Goal: Task Accomplishment & Management: Complete application form

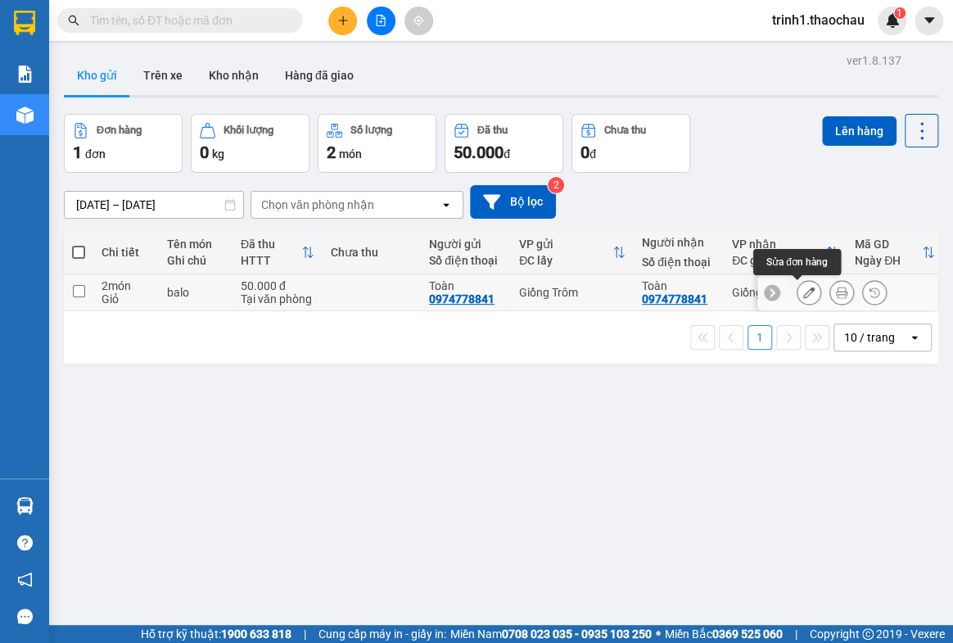
click at [803, 288] on icon at bounding box center [808, 292] width 11 height 11
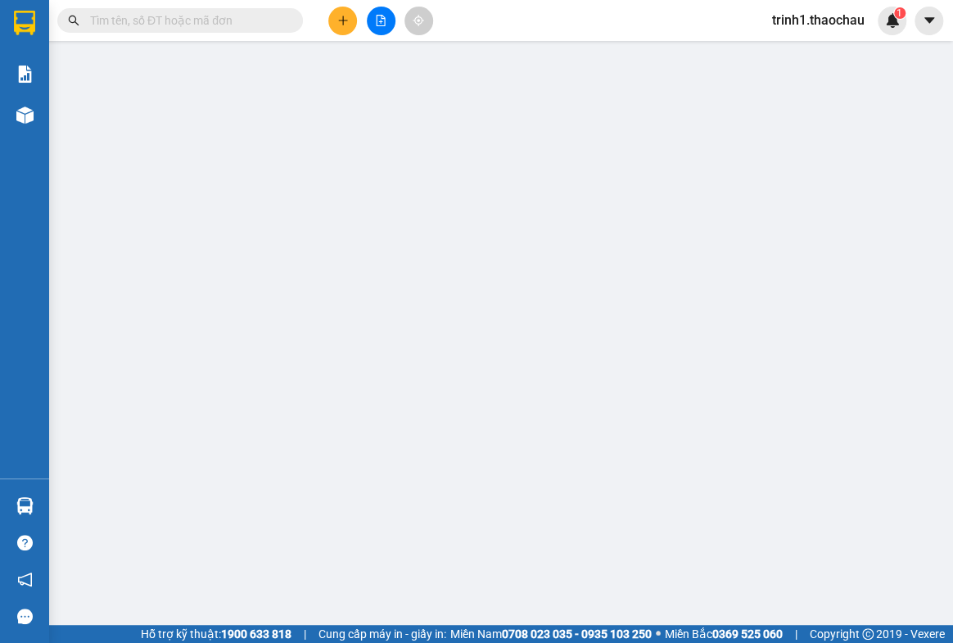
type input "0974778841"
type input "Toàn"
type input "0974778841"
type input "Toàn"
type input "50.000"
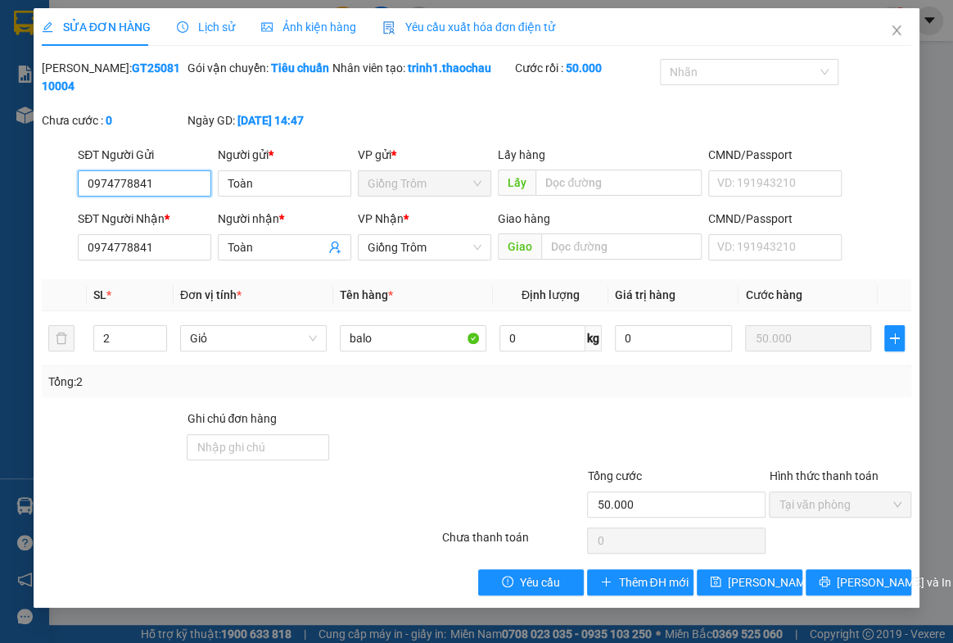
click at [414, 178] on span "Giồng Trôm" at bounding box center [425, 183] width 114 height 25
click at [410, 182] on span "Giồng Trôm" at bounding box center [425, 183] width 114 height 25
click at [421, 250] on span "Giồng Trôm" at bounding box center [425, 247] width 114 height 25
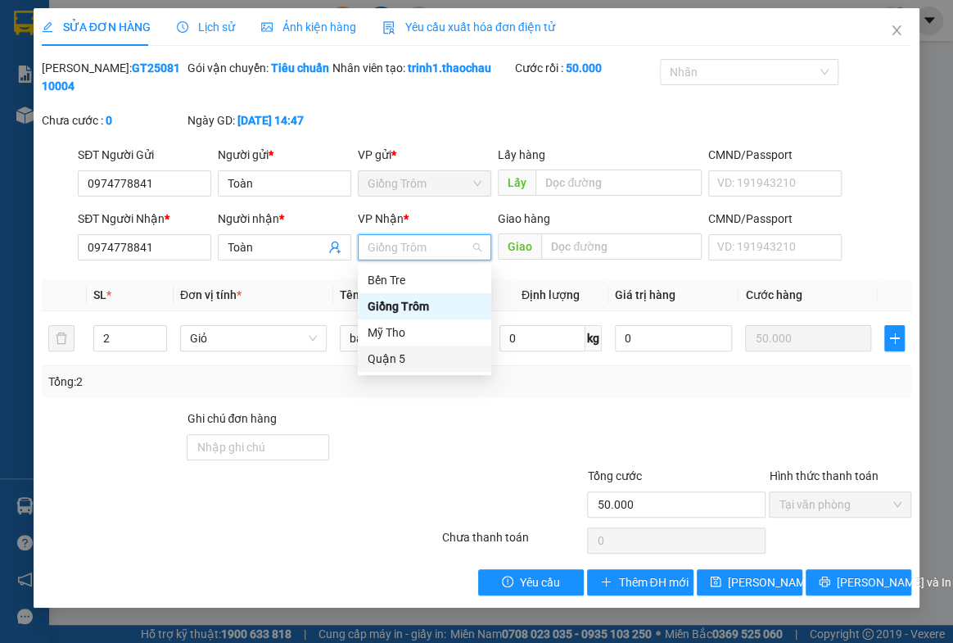
click at [392, 351] on div "Quận 5" at bounding box center [425, 359] width 114 height 18
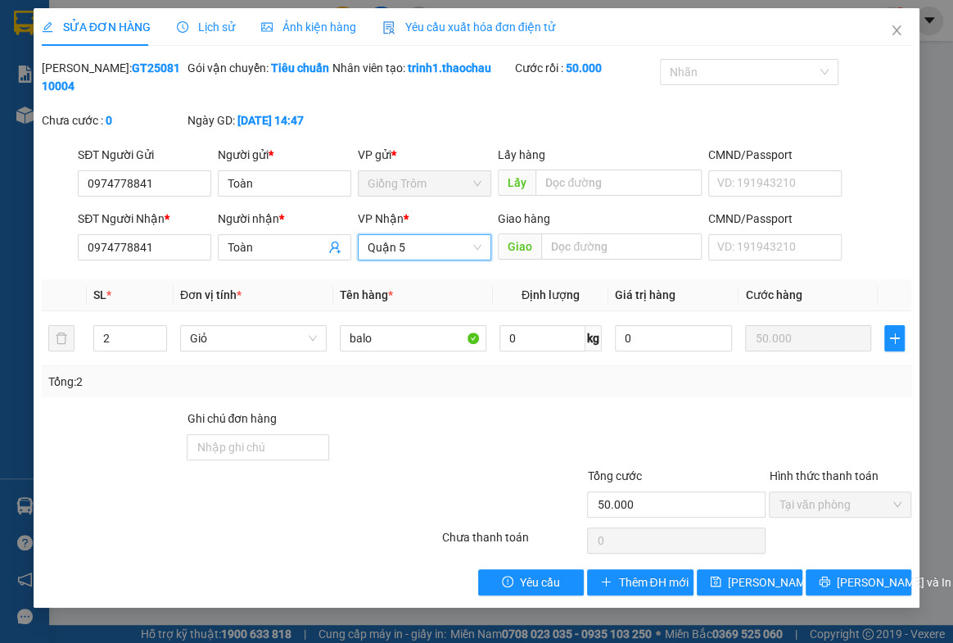
click at [412, 179] on span "Giồng Trôm" at bounding box center [425, 183] width 114 height 25
click at [423, 184] on span "Giồng Trôm" at bounding box center [425, 183] width 114 height 25
click at [728, 573] on span "[PERSON_NAME] thay đổi" at bounding box center [793, 582] width 131 height 18
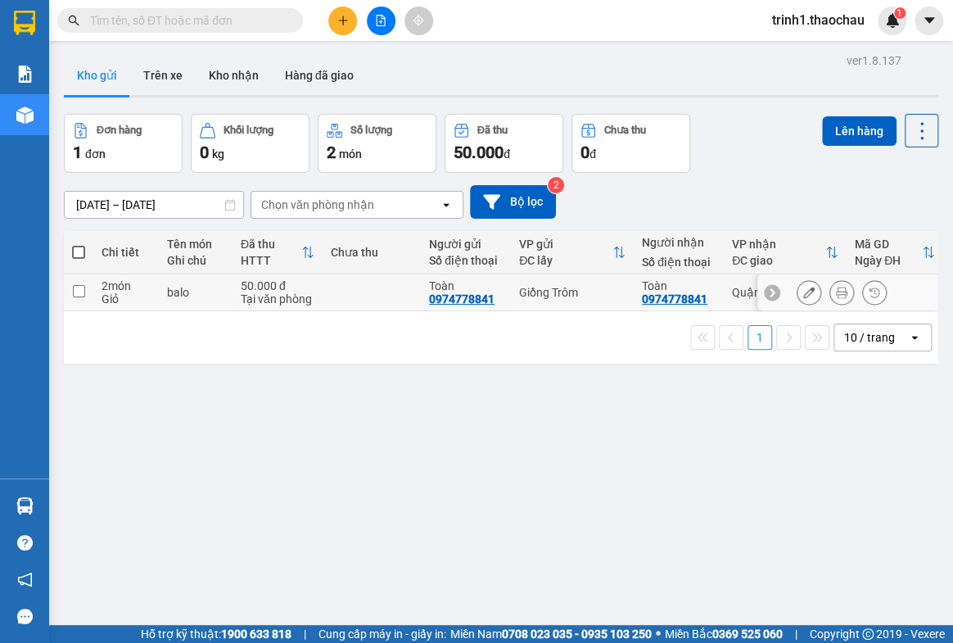
click at [80, 291] on input "checkbox" at bounding box center [79, 291] width 12 height 12
checkbox input "true"
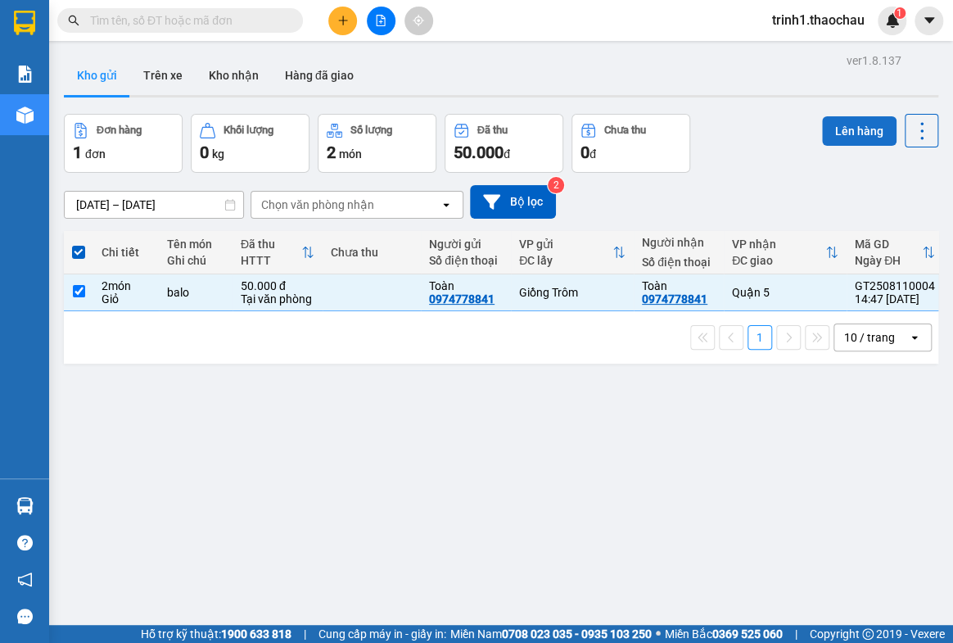
click at [842, 121] on button "Lên hàng" at bounding box center [859, 130] width 74 height 29
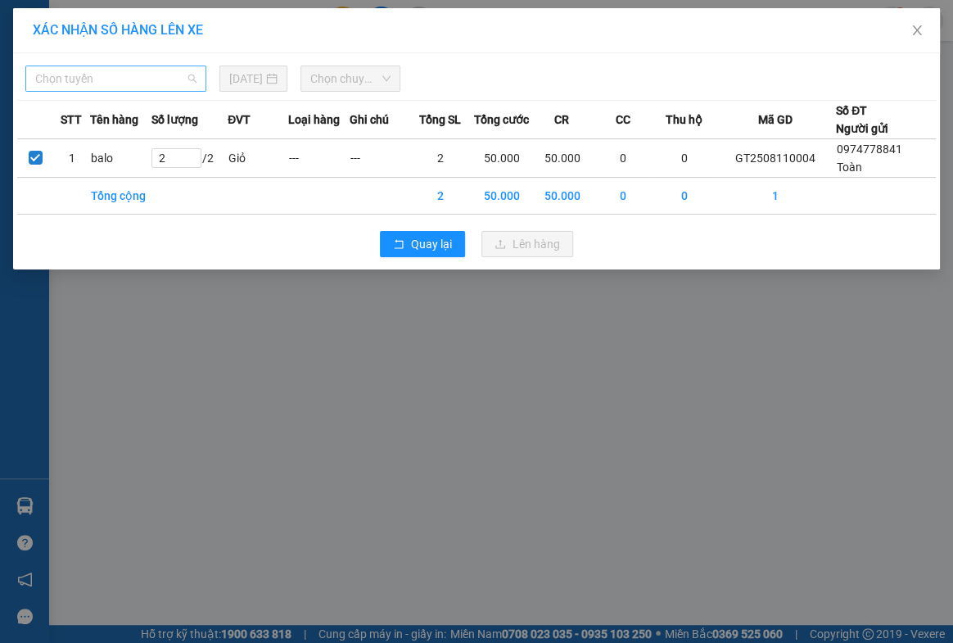
click at [59, 79] on span "Chọn tuyến" at bounding box center [115, 78] width 161 height 25
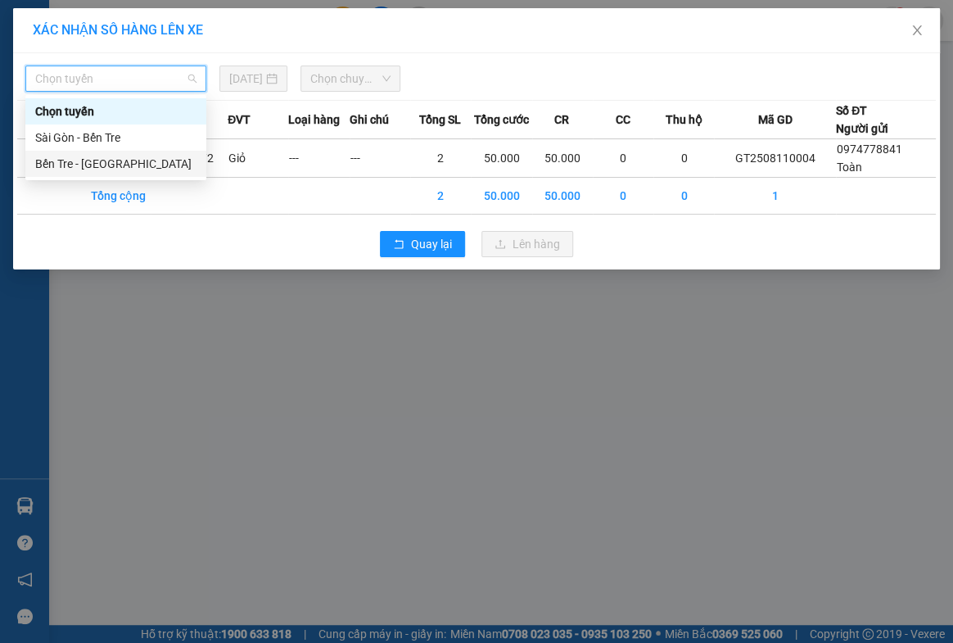
click at [51, 166] on div "Bến Tre - [GEOGRAPHIC_DATA]" at bounding box center [115, 164] width 161 height 18
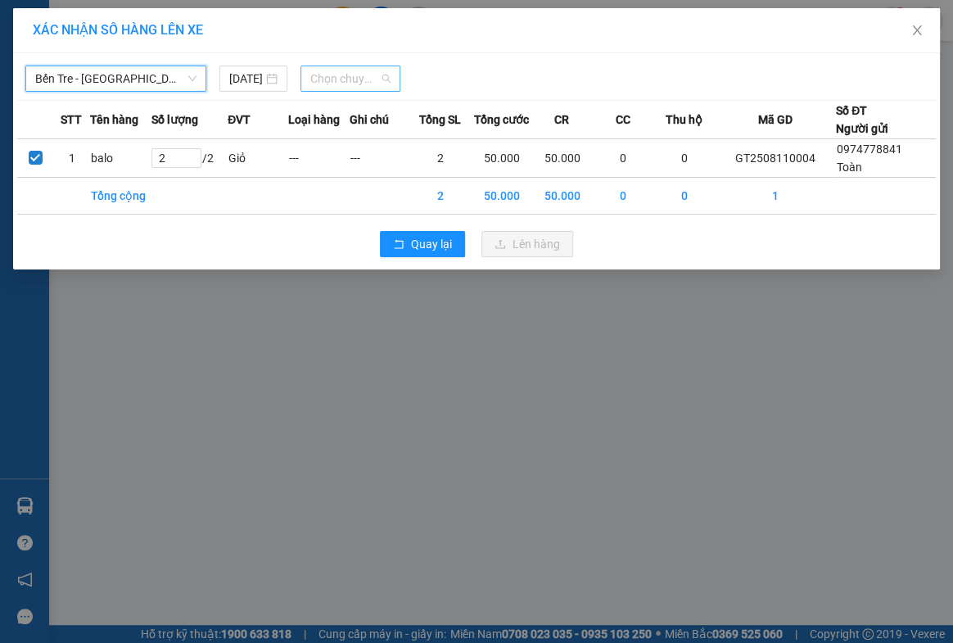
click at [348, 79] on span "Chọn chuyến" at bounding box center [350, 78] width 80 height 25
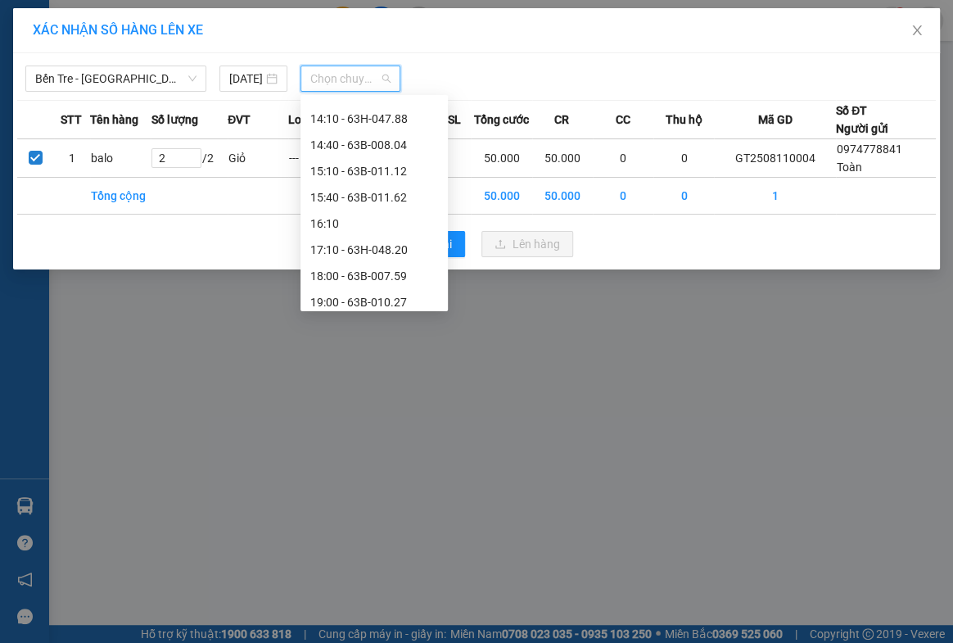
scroll to position [602, 0]
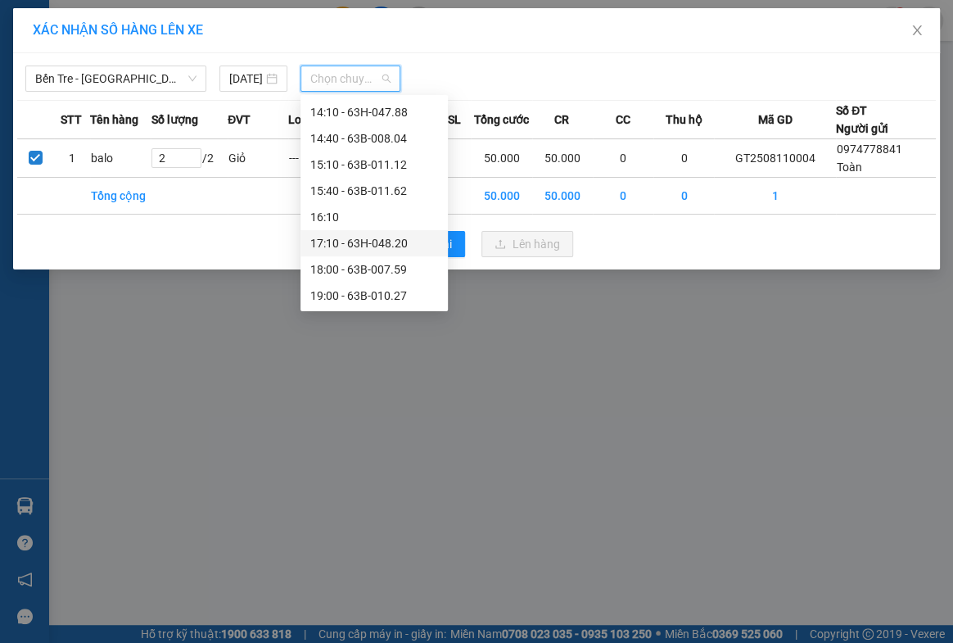
click at [390, 240] on div "17:10 - 63H-048.20" at bounding box center [374, 243] width 128 height 18
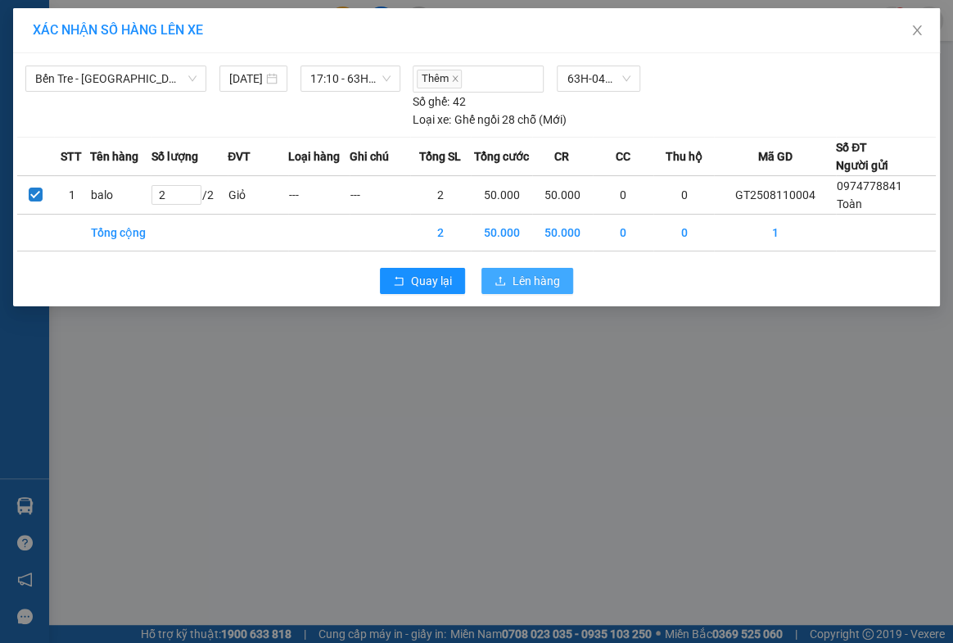
click at [512, 278] on span "Lên hàng" at bounding box center [535, 281] width 47 height 18
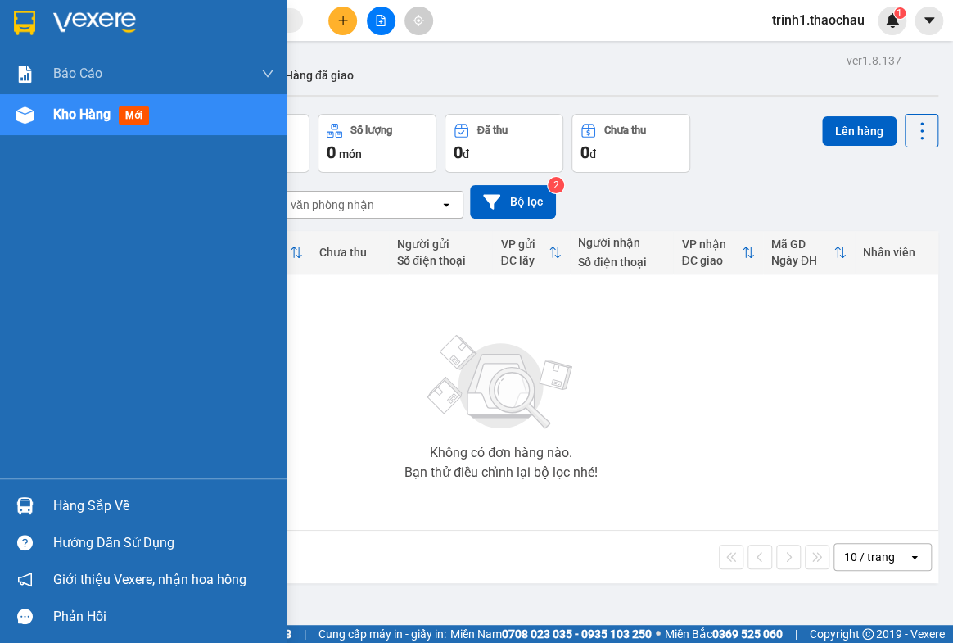
click at [98, 515] on div "Hàng sắp về" at bounding box center [163, 506] width 221 height 25
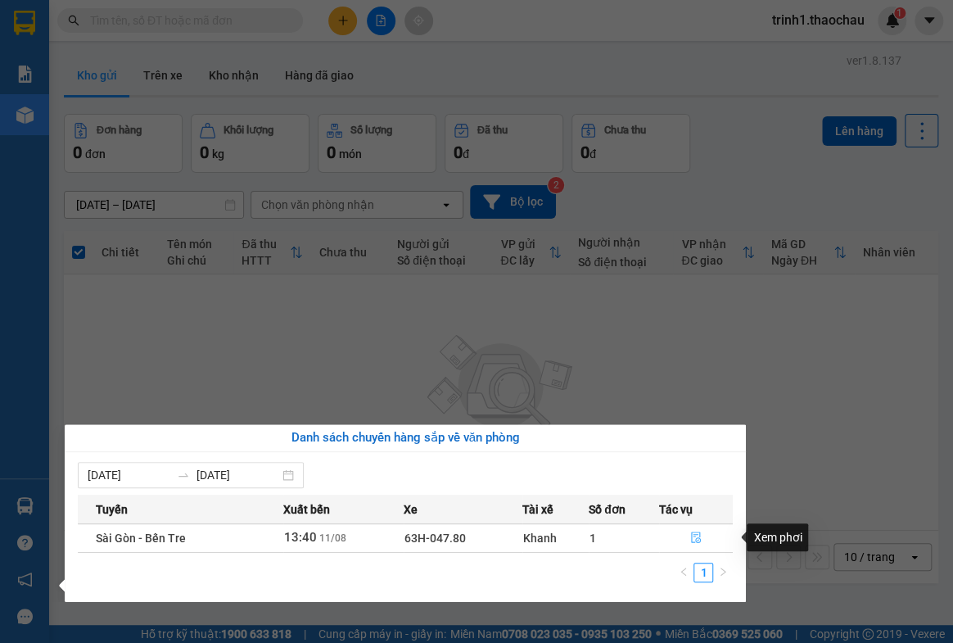
click at [688, 534] on button "button" at bounding box center [696, 538] width 72 height 26
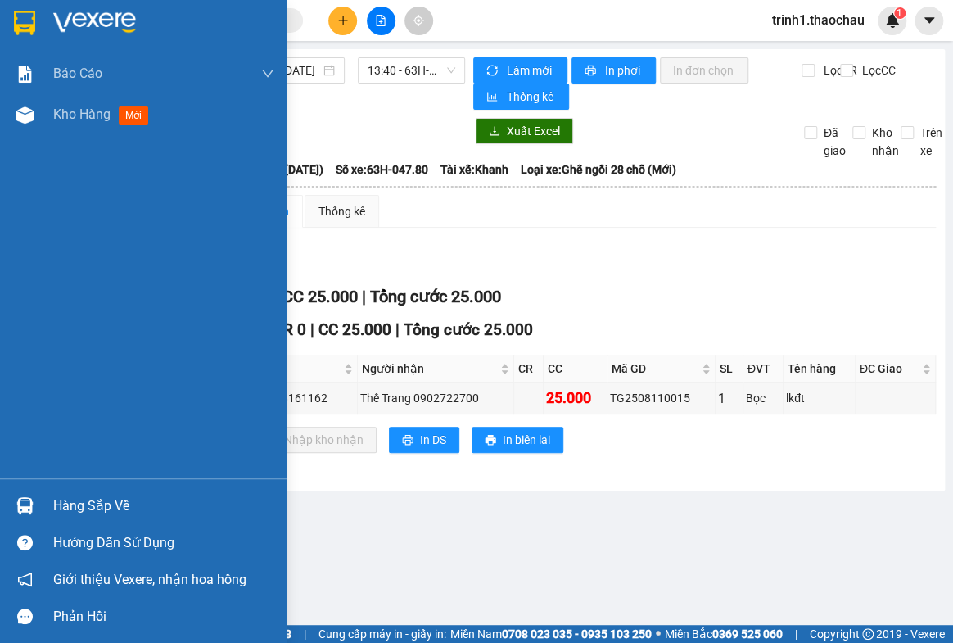
drag, startPoint x: 91, startPoint y: 494, endPoint x: 432, endPoint y: 442, distance: 345.3
click at [111, 490] on div "Hàng sắp về" at bounding box center [143, 505] width 287 height 37
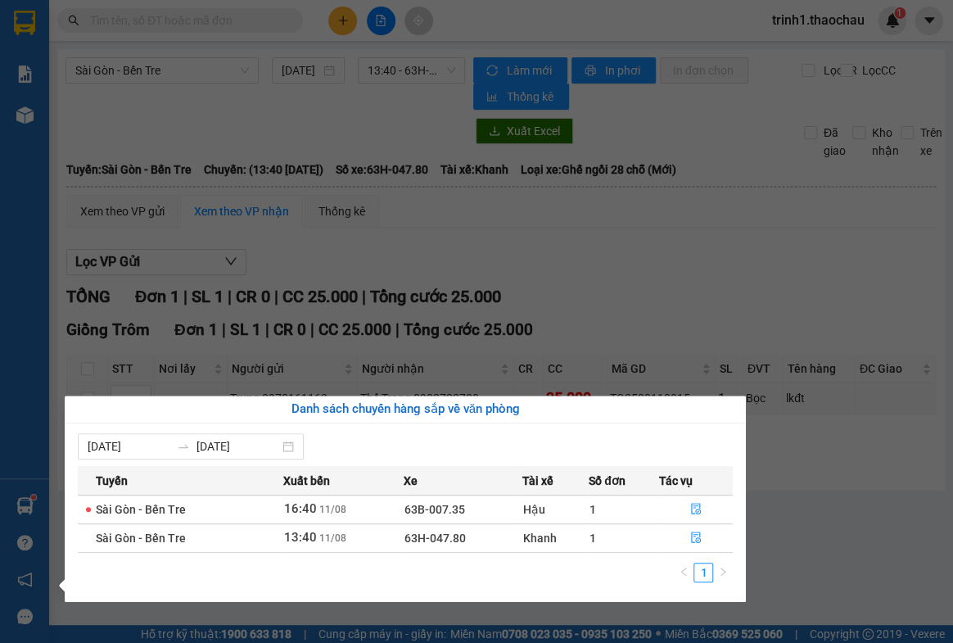
click at [824, 466] on section "Kết quả tìm kiếm ( 0 ) Bộ lọc No Data trinh1.thaochau 1 Báo cáo Báo cáo dòng ti…" at bounding box center [476, 321] width 953 height 643
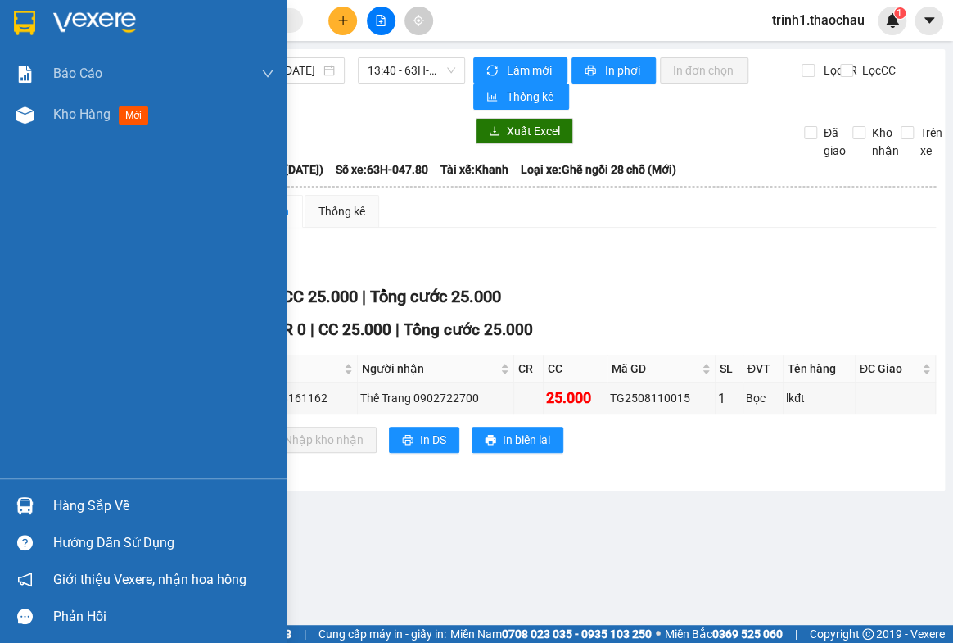
click at [98, 498] on div "Hàng sắp về" at bounding box center [163, 506] width 221 height 25
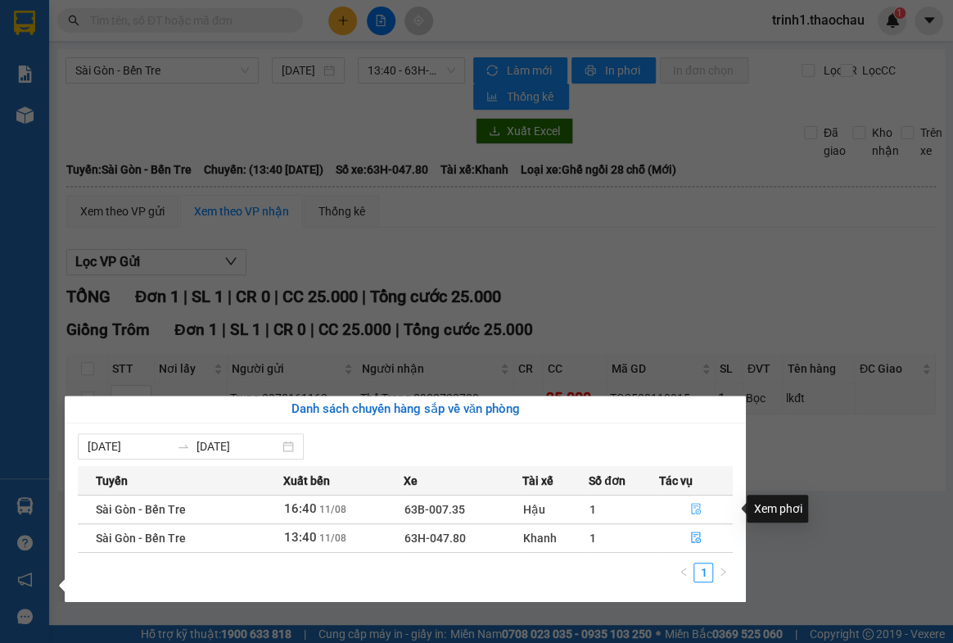
click at [693, 506] on icon "file-done" at bounding box center [696, 508] width 10 height 11
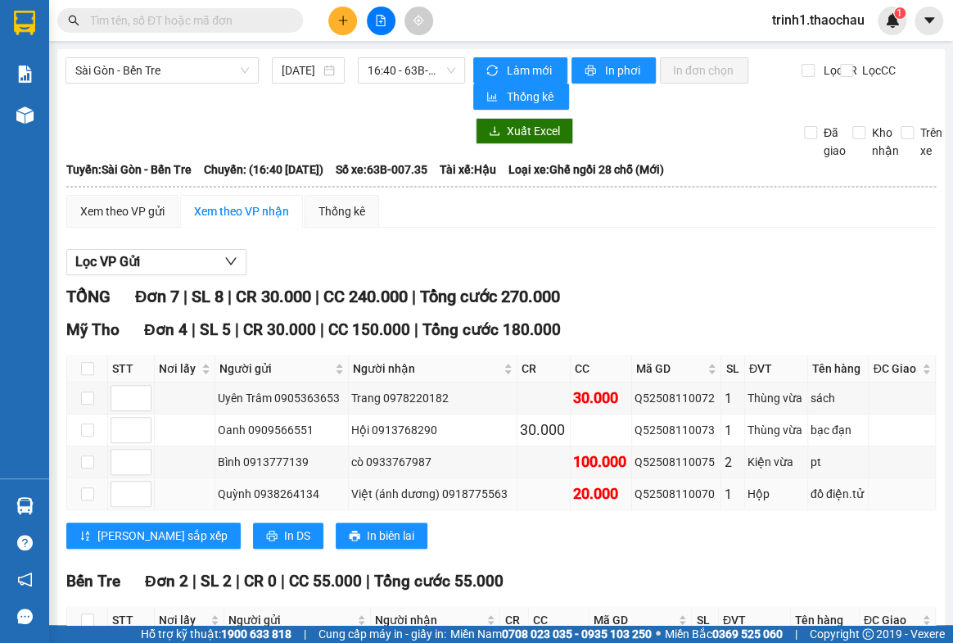
scroll to position [297, 0]
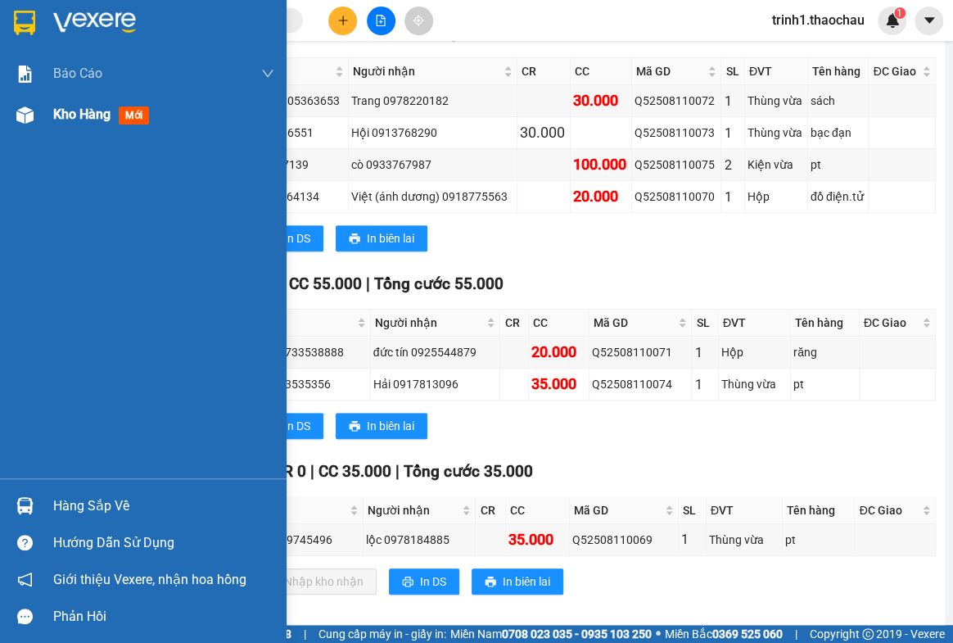
click at [86, 116] on span "Kho hàng" at bounding box center [81, 114] width 57 height 16
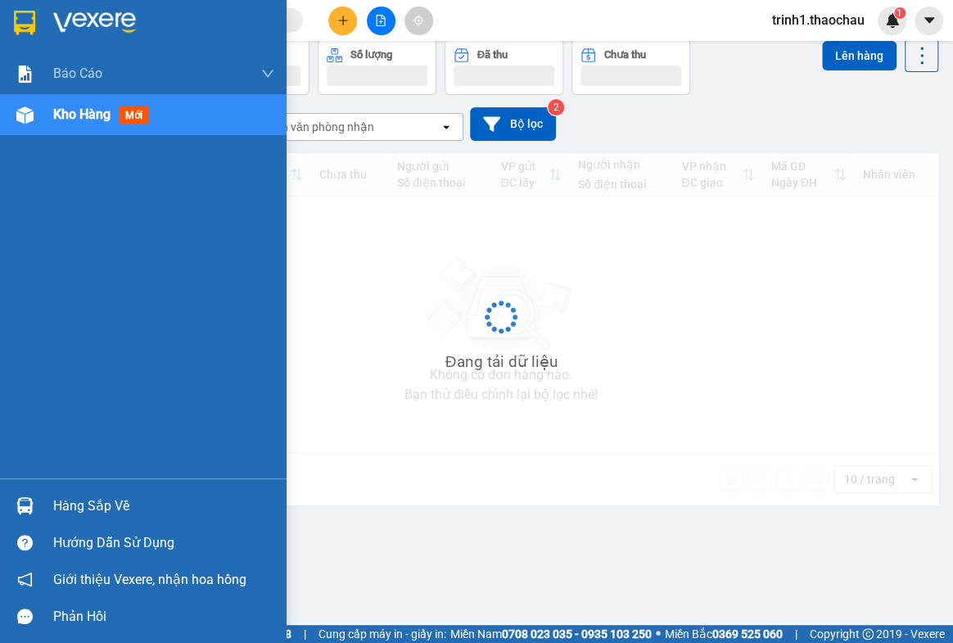
scroll to position [74, 0]
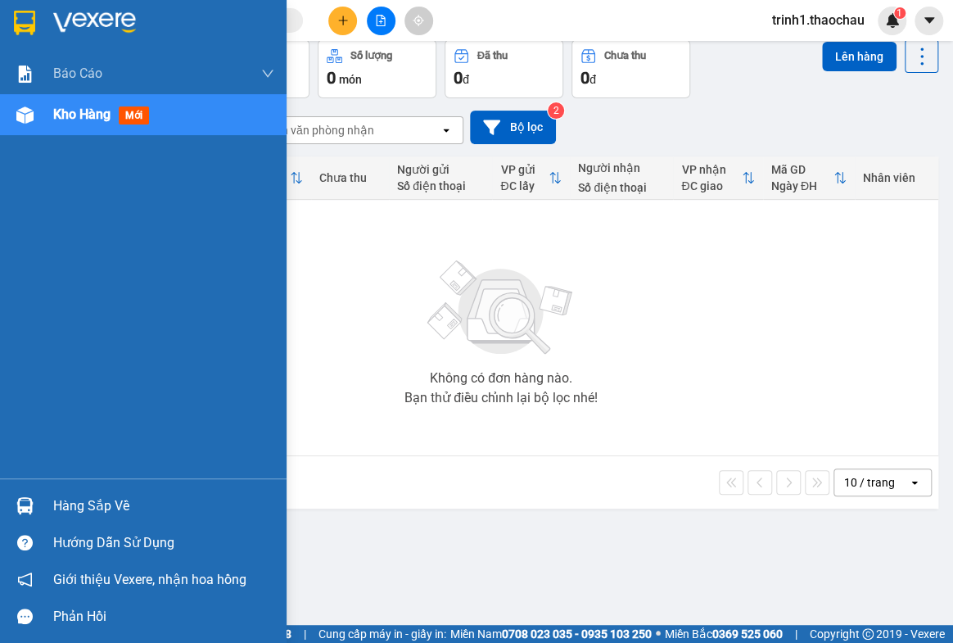
click at [62, 503] on div "Hàng sắp về" at bounding box center [163, 506] width 221 height 25
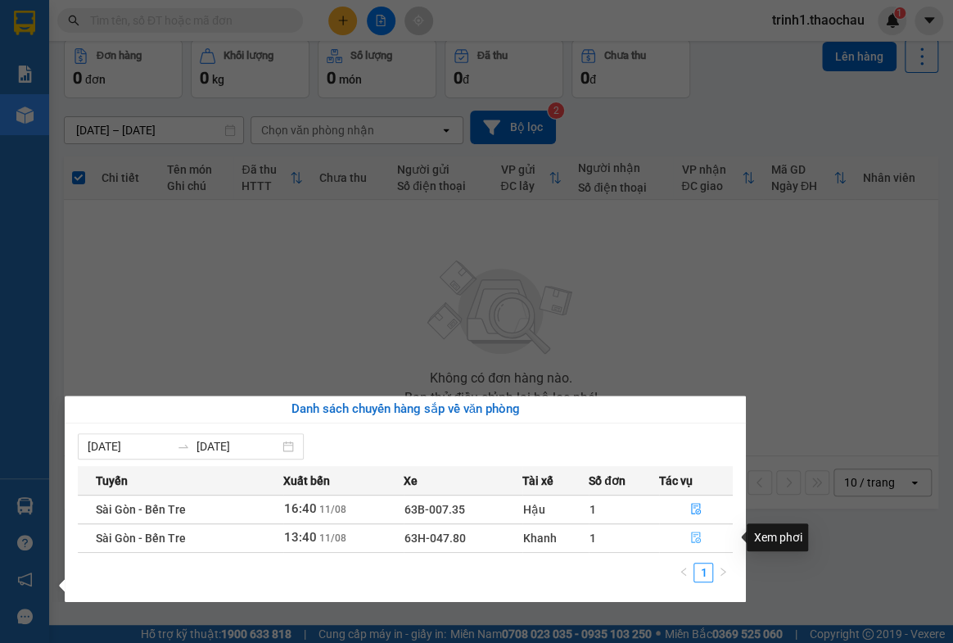
click at [689, 530] on button "button" at bounding box center [696, 538] width 72 height 26
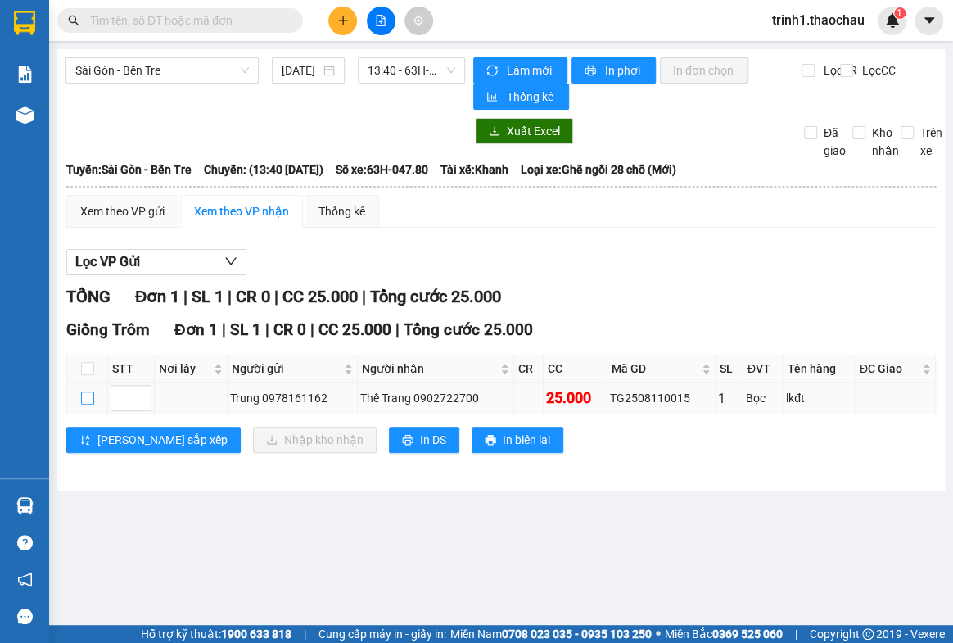
click at [82, 391] on input "checkbox" at bounding box center [87, 397] width 13 height 13
checkbox input "true"
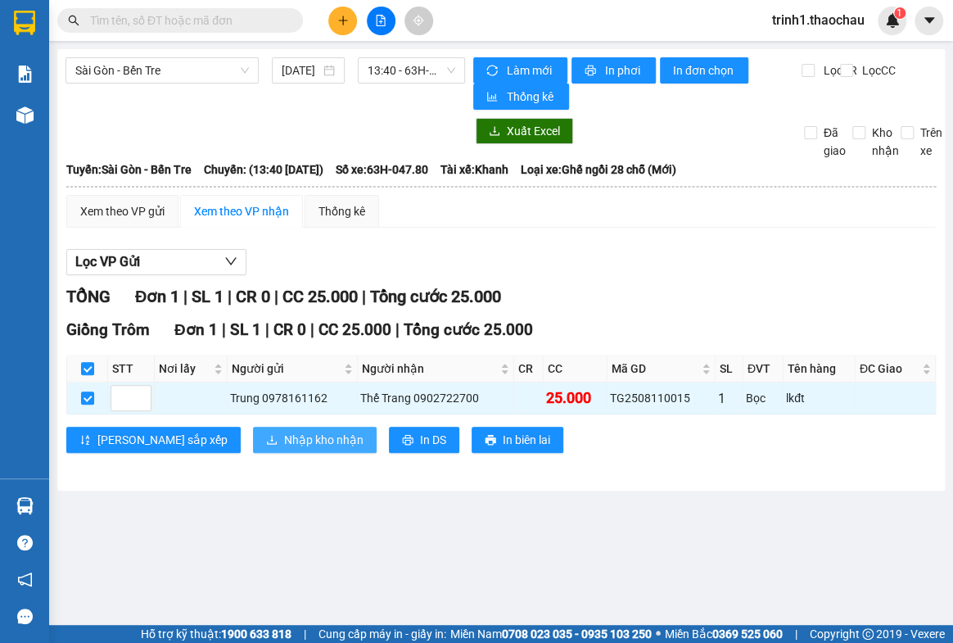
click at [284, 434] on span "Nhập kho nhận" at bounding box center [323, 440] width 79 height 18
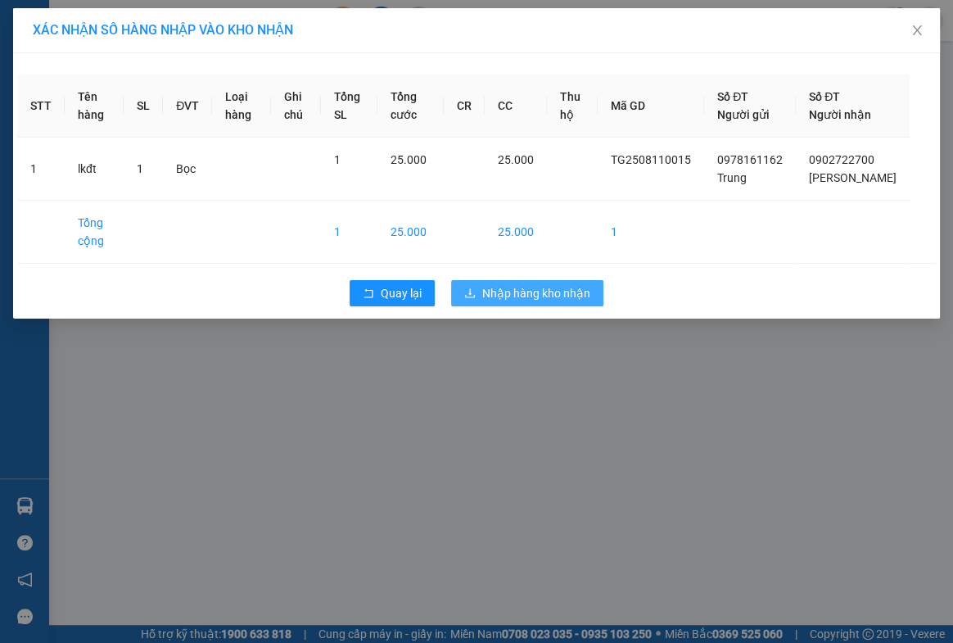
click at [539, 302] on span "Nhập hàng kho nhận" at bounding box center [536, 293] width 108 height 18
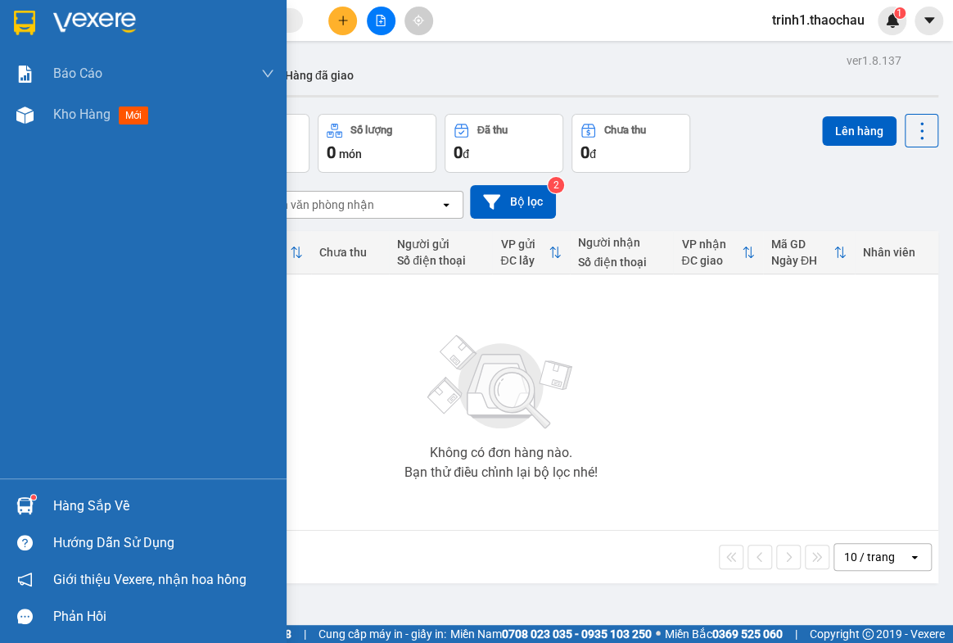
click at [99, 503] on div "Hàng sắp về" at bounding box center [163, 506] width 221 height 25
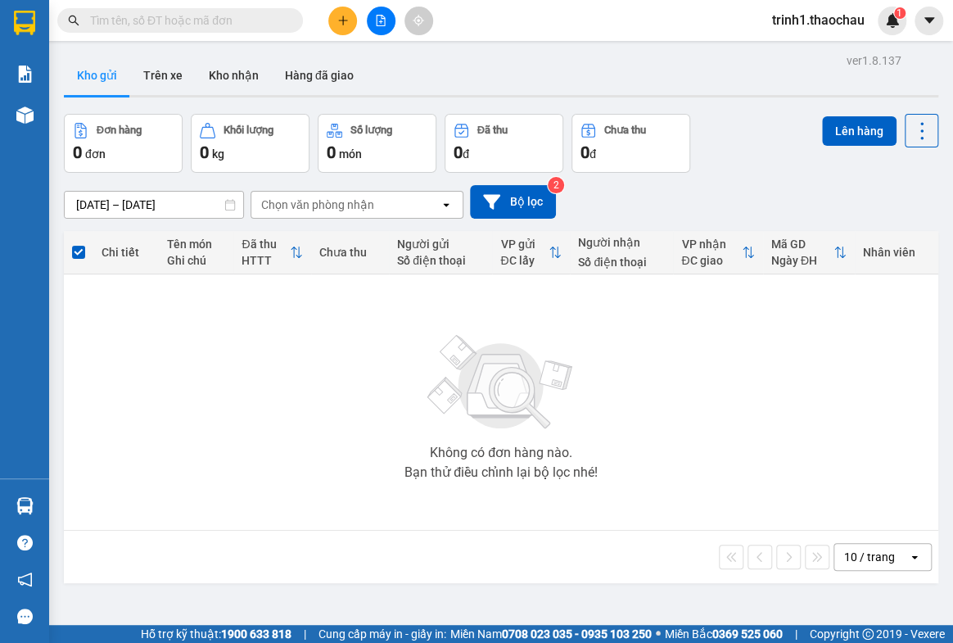
click at [826, 449] on section "Kết quả tìm kiếm ( 0 ) Bộ lọc No Data trinh1.thaochau 1 Báo cáo Báo cáo dòng ti…" at bounding box center [476, 321] width 953 height 643
click at [229, 68] on button "Kho nhận" at bounding box center [234, 75] width 76 height 39
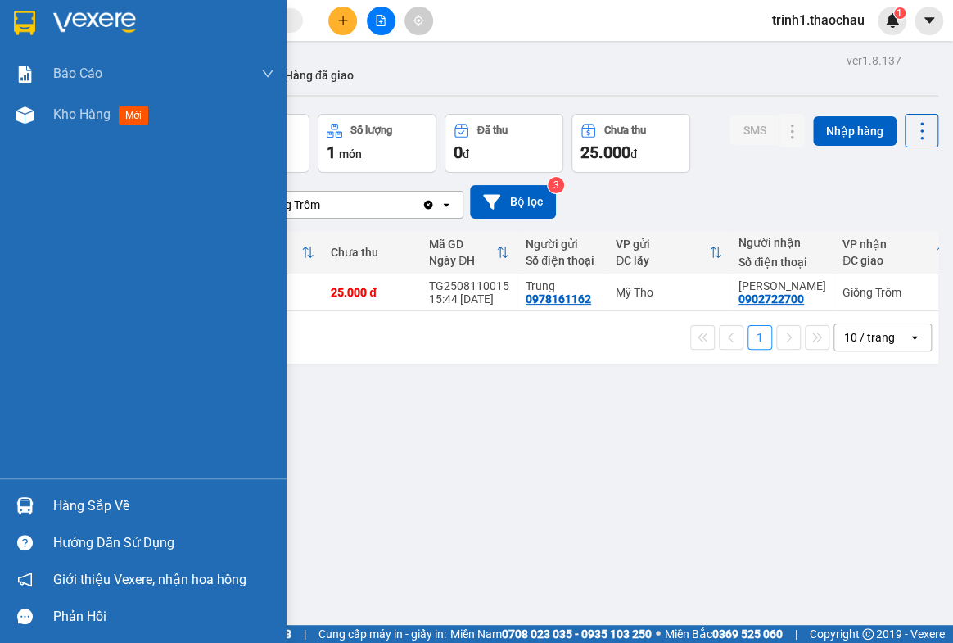
click at [113, 497] on div "Hàng sắp về" at bounding box center [163, 506] width 221 height 25
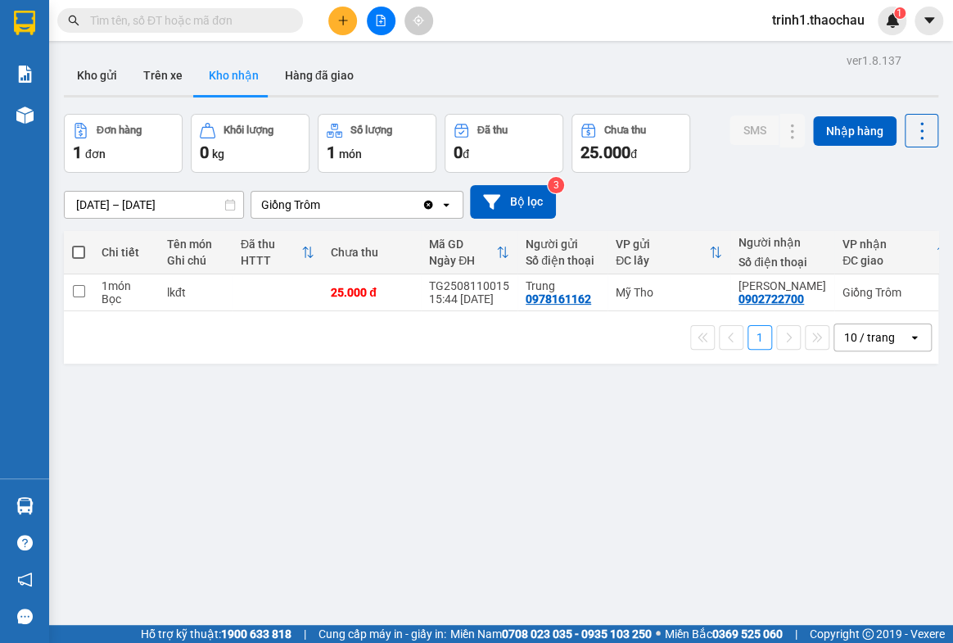
click at [787, 458] on section "Kết quả tìm kiếm ( 0 ) Bộ lọc No Data trinh1.thaochau 1 Báo cáo Báo cáo dòng ti…" at bounding box center [476, 321] width 953 height 643
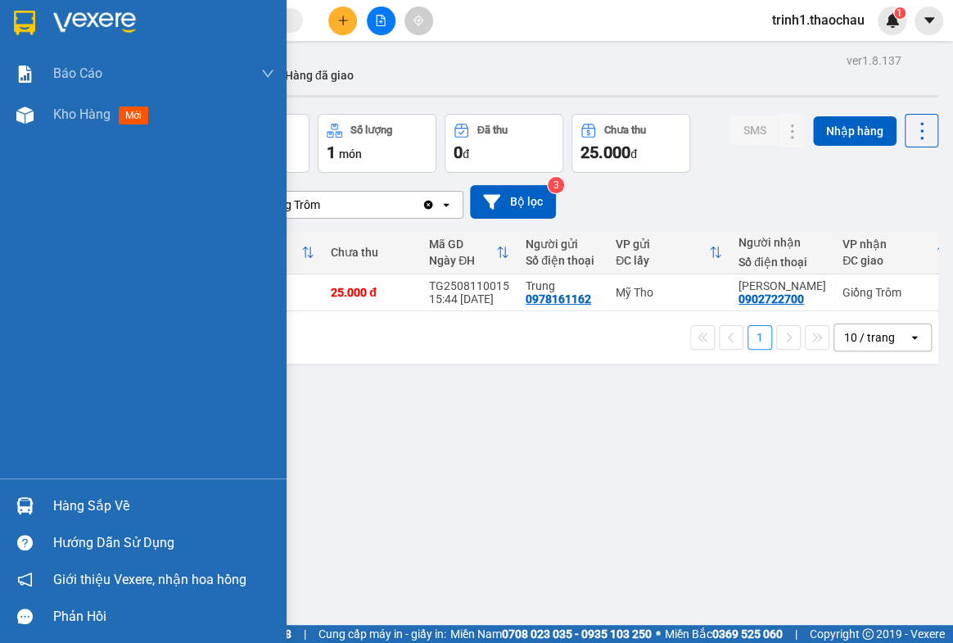
click at [89, 502] on div "Hàng sắp về" at bounding box center [163, 506] width 221 height 25
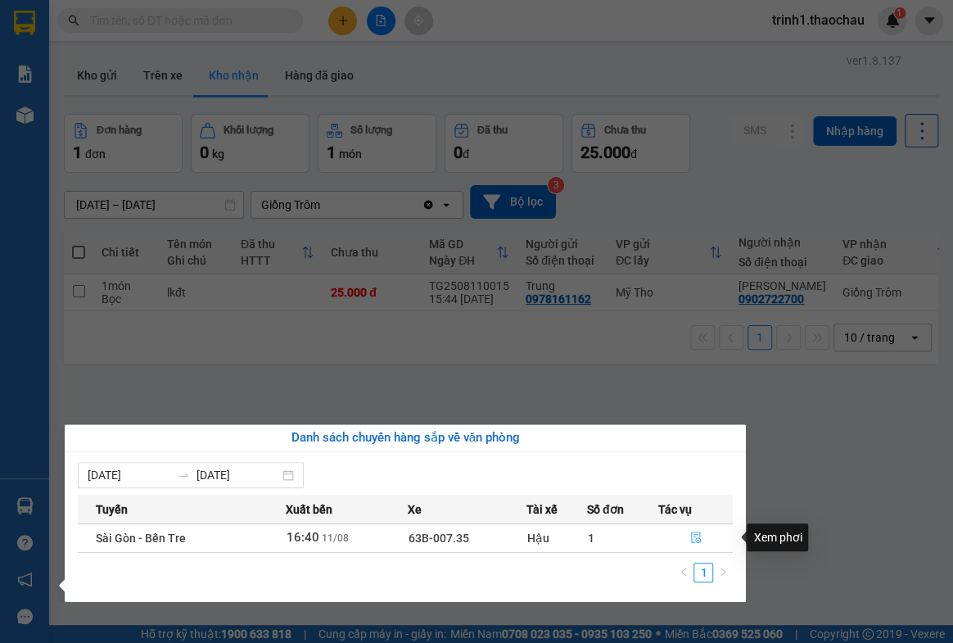
click at [697, 535] on icon "file-done" at bounding box center [695, 536] width 11 height 11
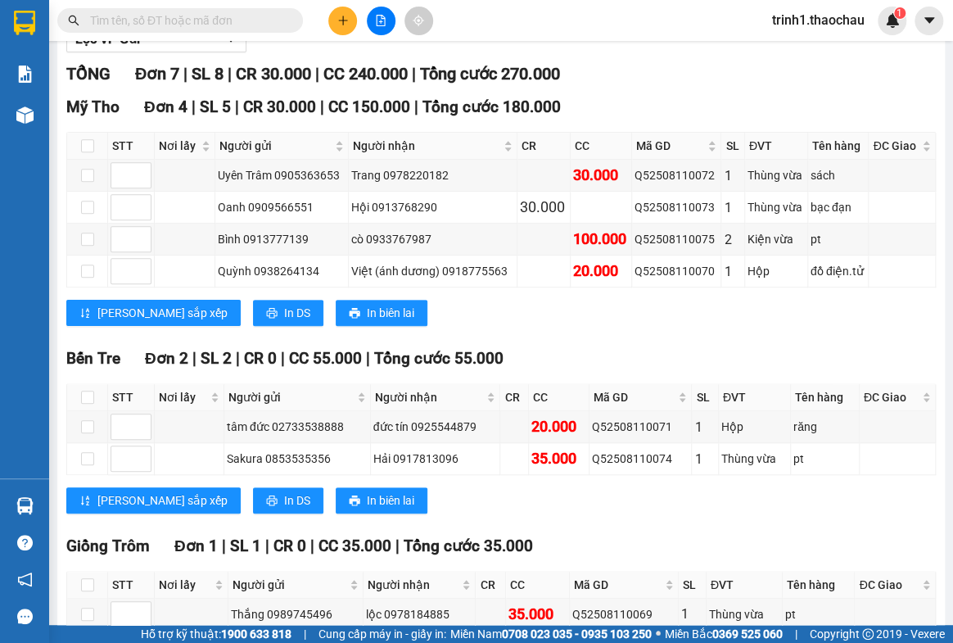
scroll to position [310, 0]
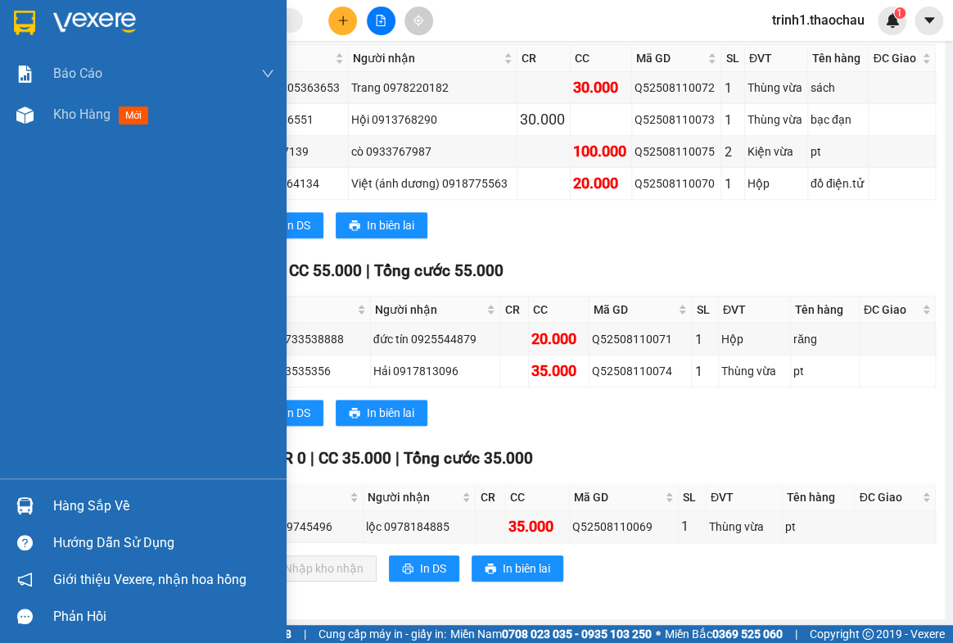
click at [96, 503] on div "Hàng sắp về" at bounding box center [163, 506] width 221 height 25
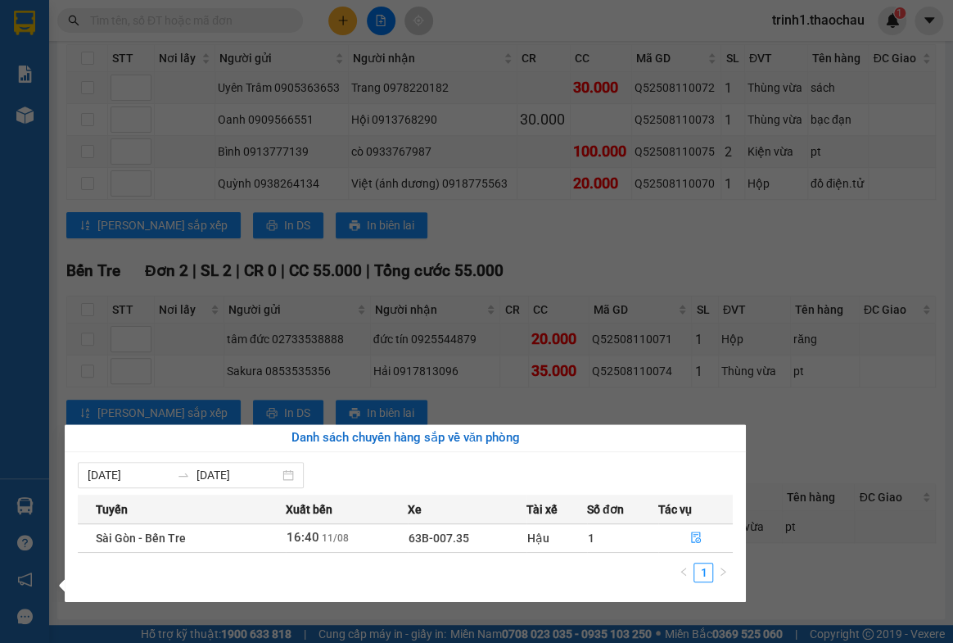
click at [800, 598] on section "Kết quả tìm kiếm ( 0 ) Bộ lọc No Data trinh1.thaochau 1 Báo cáo Báo cáo dòng ti…" at bounding box center [476, 321] width 953 height 643
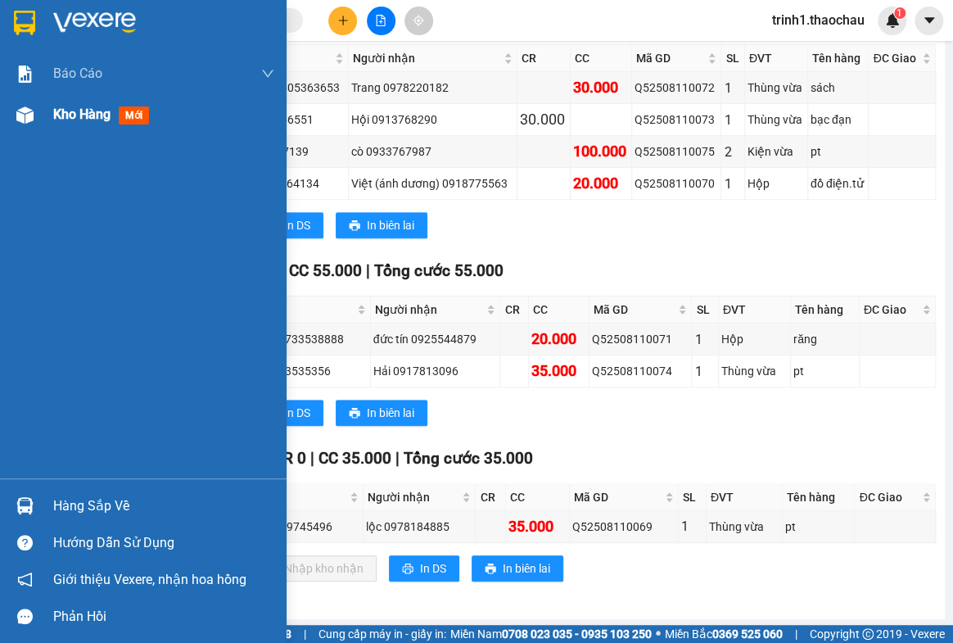
click at [74, 117] on span "Kho hàng" at bounding box center [81, 114] width 57 height 16
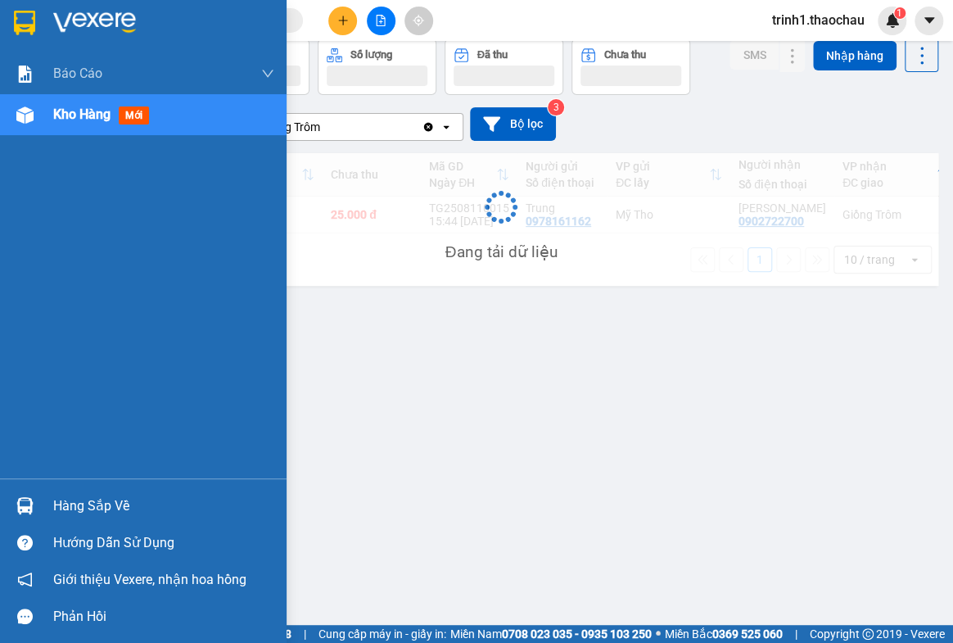
scroll to position [74, 0]
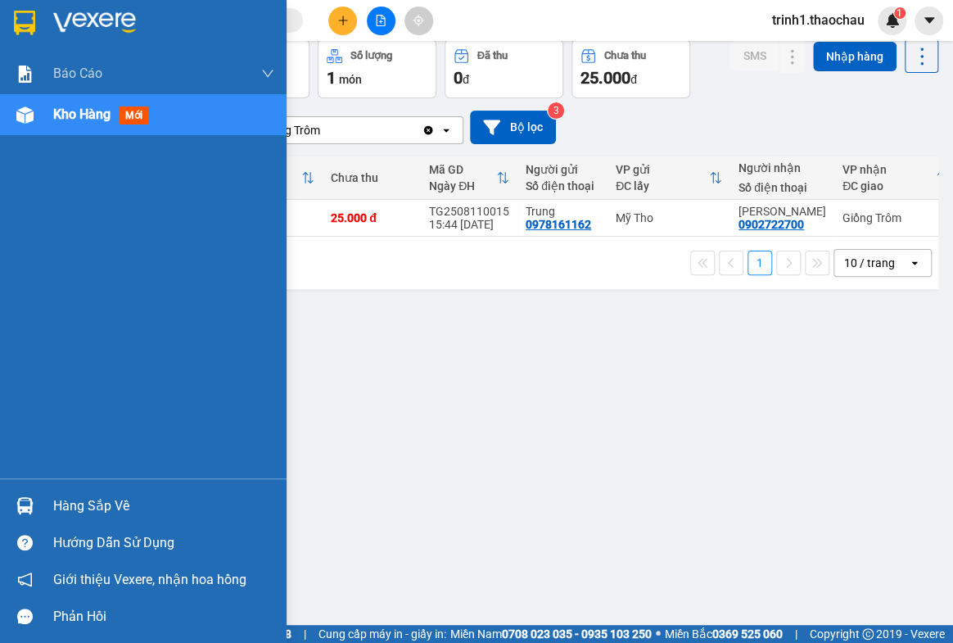
click at [91, 508] on div "Hàng sắp về" at bounding box center [163, 506] width 221 height 25
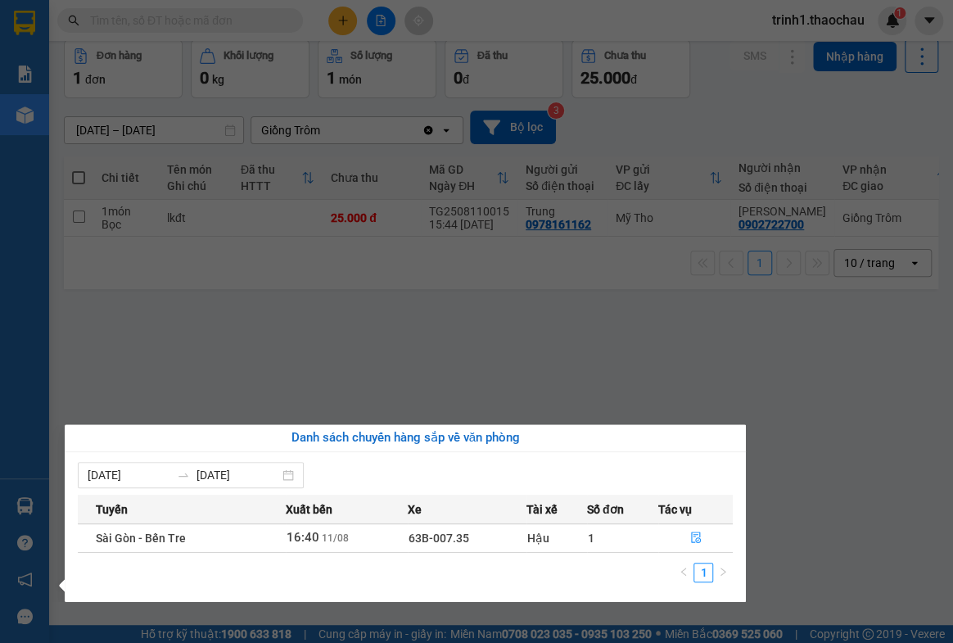
click at [787, 435] on section "Kết quả tìm kiếm ( 0 ) Bộ lọc No Data trinh1.thaochau 1 Báo cáo Báo cáo dòng ti…" at bounding box center [476, 321] width 953 height 643
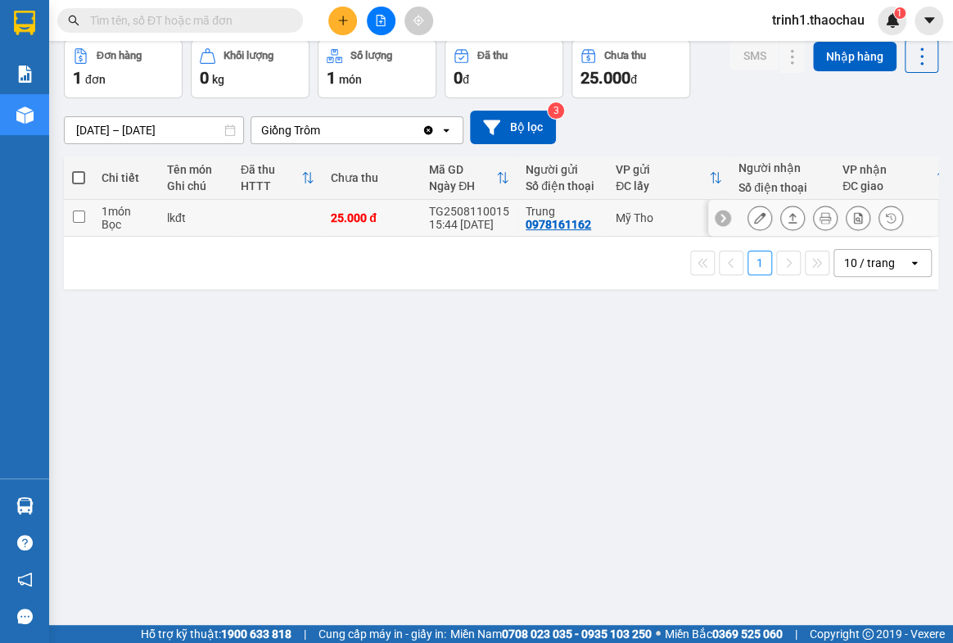
click at [781, 210] on button at bounding box center [792, 218] width 23 height 29
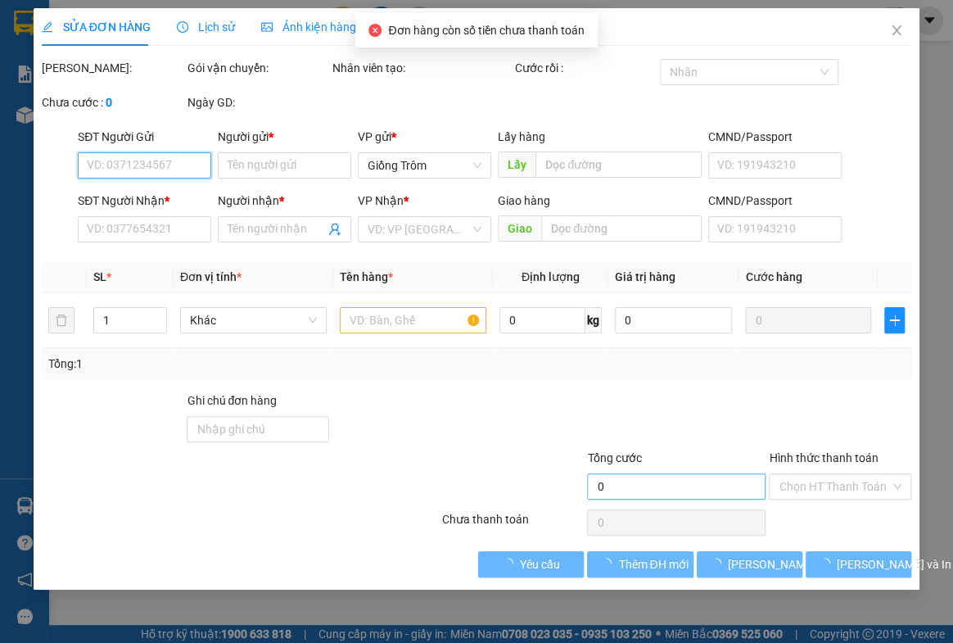
type input "0978161162"
type input "Trung"
type input "0902722700"
type input "[PERSON_NAME]"
type input "25.000"
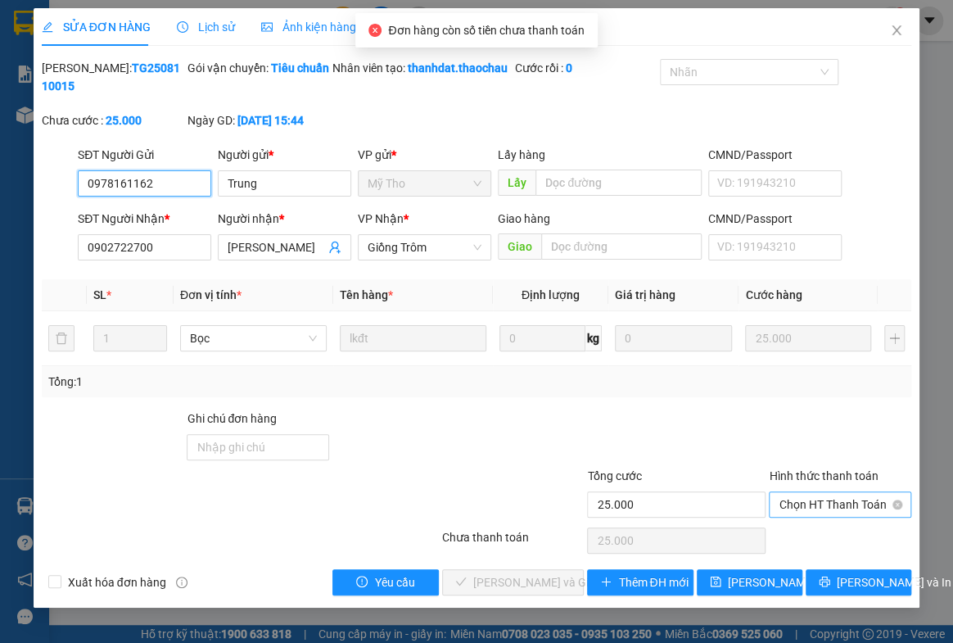
click at [806, 517] on span "Chọn HT Thanh Toán" at bounding box center [839, 504] width 123 height 25
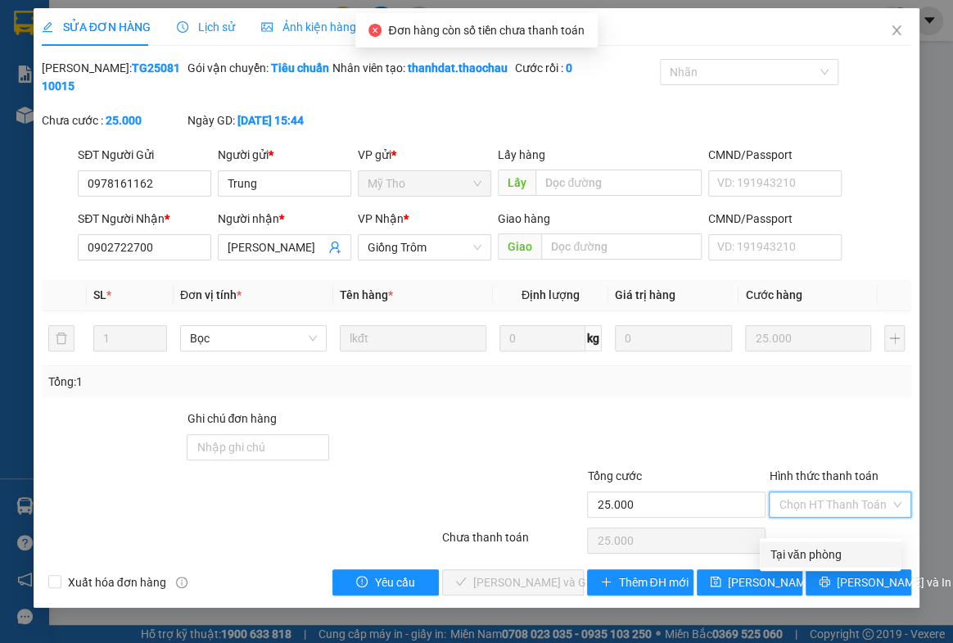
click at [807, 550] on div "Tại văn phòng" at bounding box center [829, 554] width 121 height 18
type input "0"
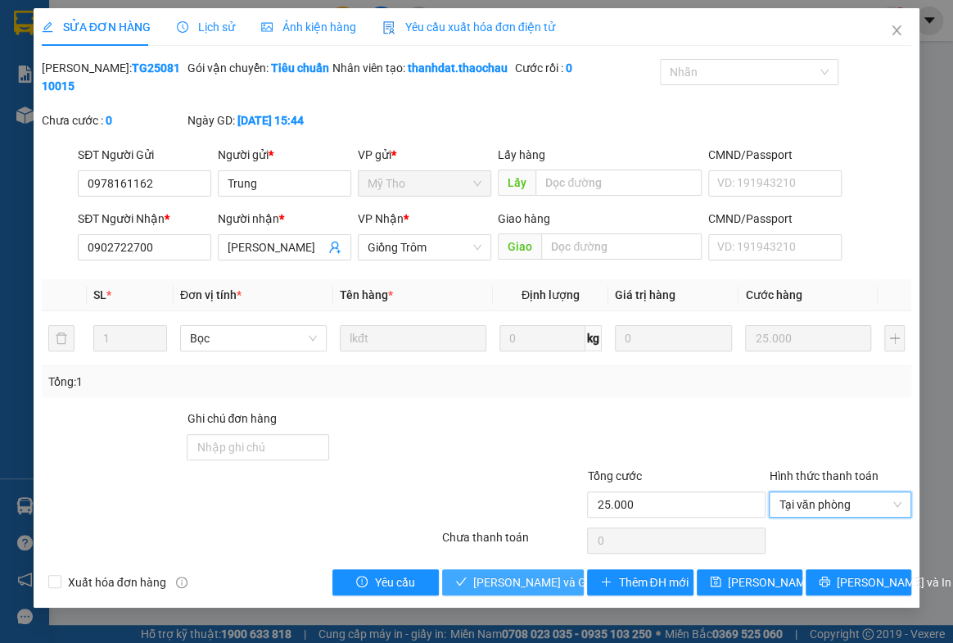
click at [485, 591] on span "[PERSON_NAME] và Giao hàng" at bounding box center [551, 582] width 157 height 18
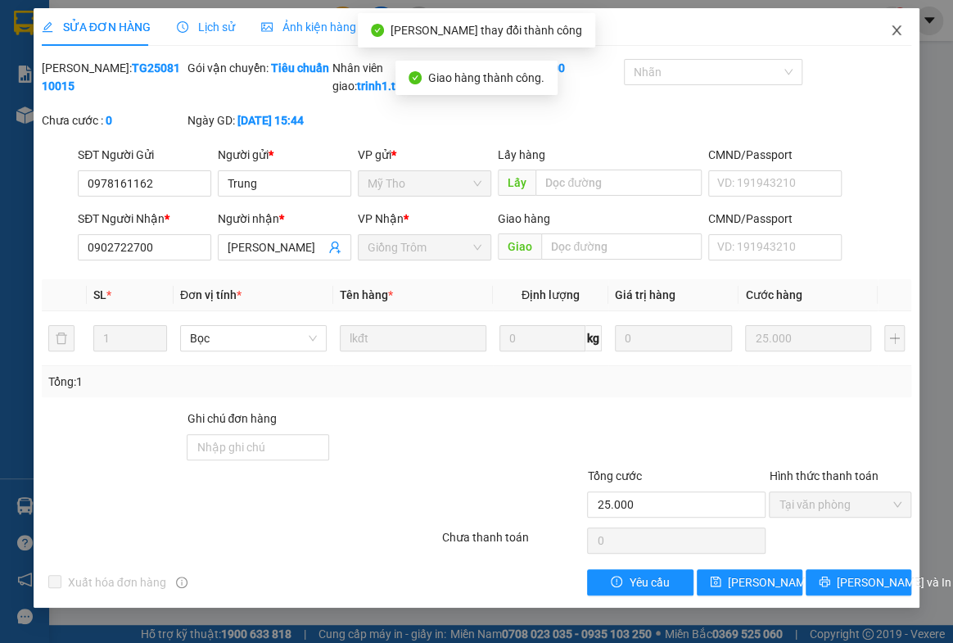
click at [890, 32] on icon "close" at bounding box center [896, 30] width 13 height 13
